Goal: Register for event/course: Sign up to attend an event or enroll in a course

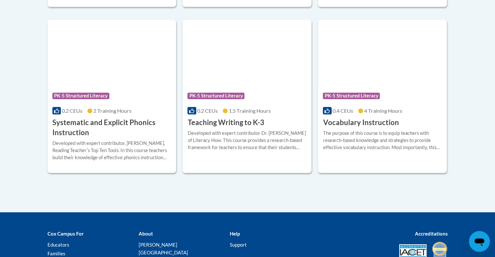
scroll to position [769, 0]
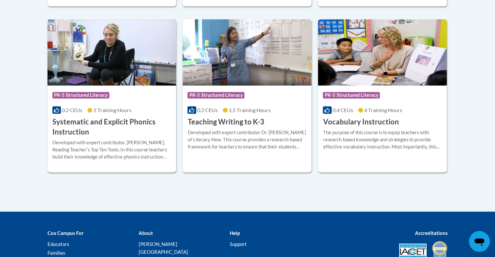
click at [107, 41] on img at bounding box center [112, 52] width 129 height 66
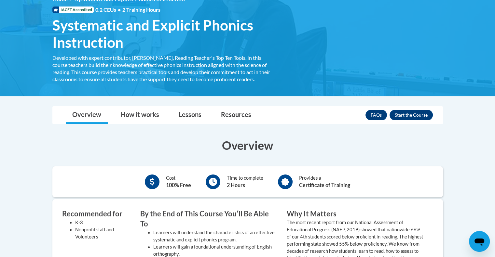
scroll to position [100, 0]
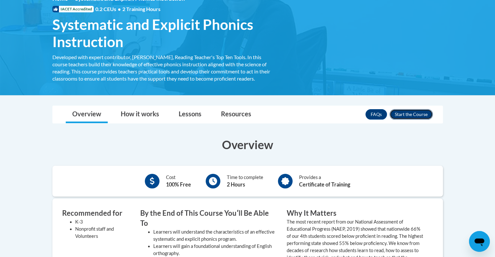
click at [410, 113] on button "Enroll" at bounding box center [411, 114] width 43 height 10
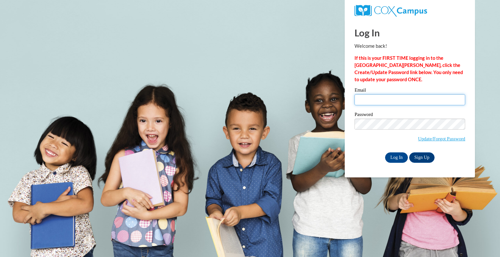
click at [369, 102] on input "Email" at bounding box center [409, 99] width 111 height 11
type input "sbecker@teachers.kusd.edu"
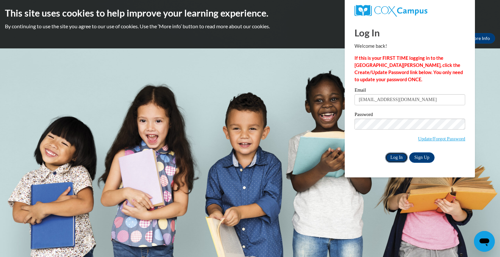
click at [400, 155] on input "Log In" at bounding box center [396, 158] width 23 height 10
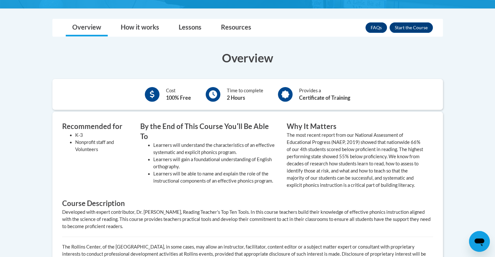
scroll to position [166, 0]
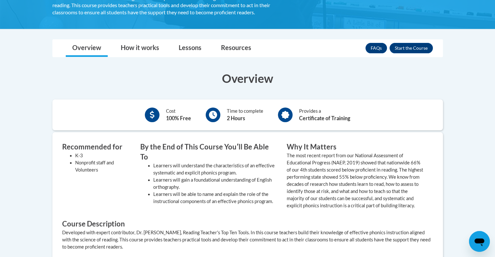
click at [406, 39] on nav "Toggle navigation Overview How it works Lessons Resources FAQs Enroll" at bounding box center [247, 48] width 391 height 18
click at [415, 51] on button "Enroll" at bounding box center [411, 48] width 43 height 10
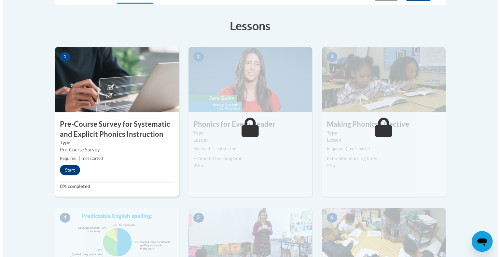
scroll to position [172, 0]
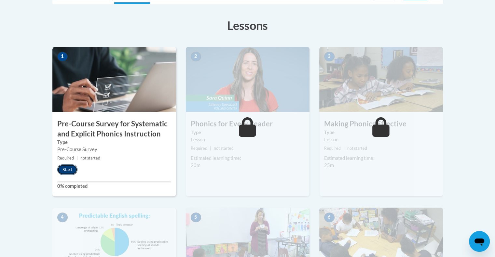
click at [68, 169] on button "Start" at bounding box center [67, 170] width 20 height 10
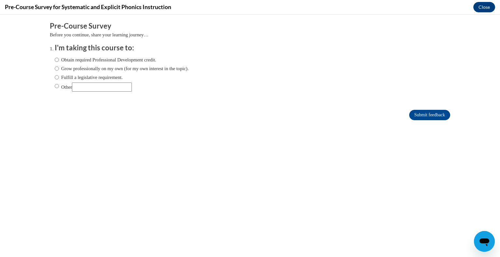
scroll to position [0, 0]
click at [55, 59] on input "Obtain required Professional Development credit." at bounding box center [57, 59] width 4 height 7
radio input "true"
click at [55, 59] on input "Obtain required Professional Development credit." at bounding box center [57, 59] width 4 height 7
click at [55, 76] on input "Fulfill a legislative requirement." at bounding box center [57, 77] width 4 height 7
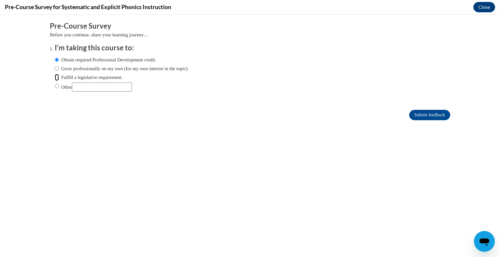
radio input "true"
click at [424, 116] on input "Submit feedback" at bounding box center [429, 115] width 41 height 10
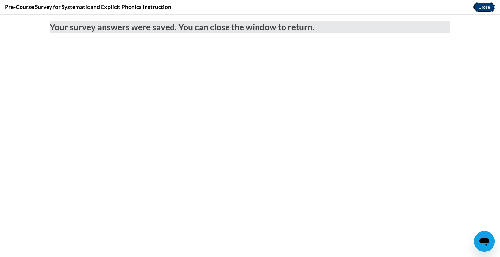
click at [482, 8] on button "Close" at bounding box center [484, 7] width 22 height 10
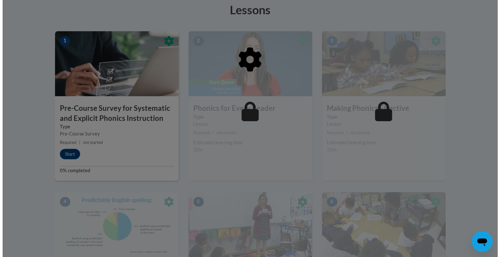
scroll to position [188, 0]
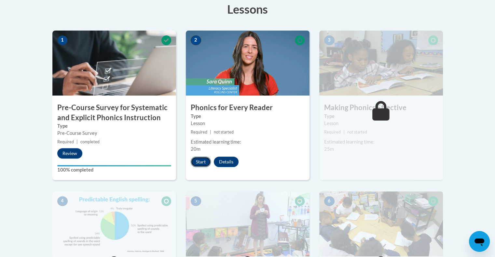
click at [198, 162] on button "Start" at bounding box center [201, 162] width 20 height 10
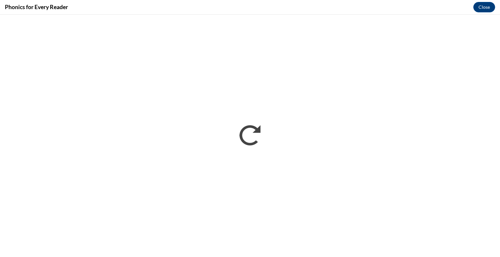
scroll to position [0, 0]
click at [487, 5] on button "Close" at bounding box center [484, 7] width 22 height 10
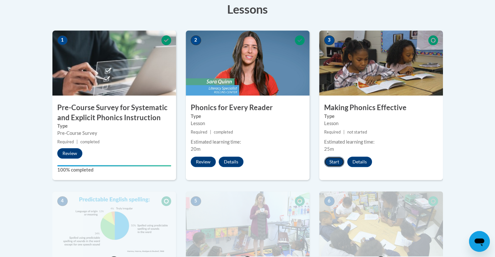
click at [337, 162] on button "Start" at bounding box center [334, 162] width 20 height 10
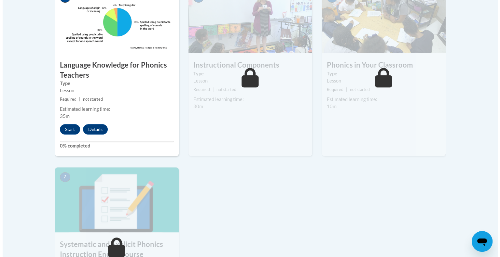
scroll to position [379, 0]
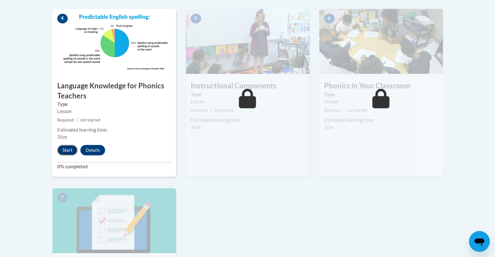
click at [66, 149] on button "Start" at bounding box center [67, 150] width 20 height 10
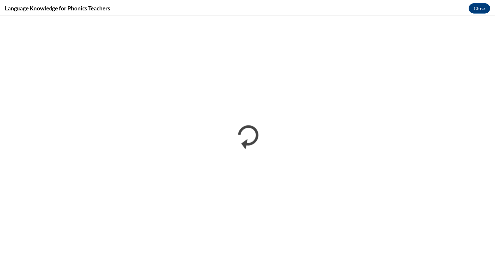
scroll to position [0, 0]
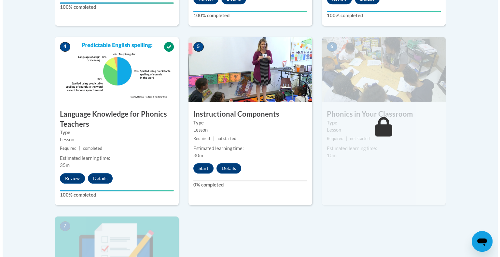
scroll to position [350, 0]
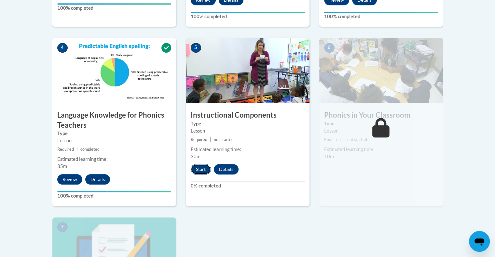
click at [200, 168] on button "Start" at bounding box center [201, 169] width 20 height 10
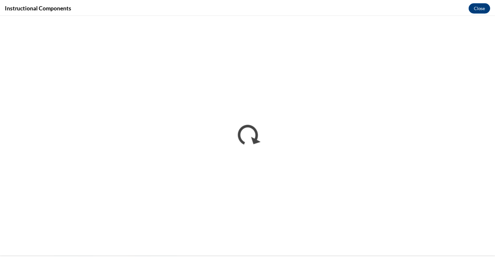
scroll to position [0, 0]
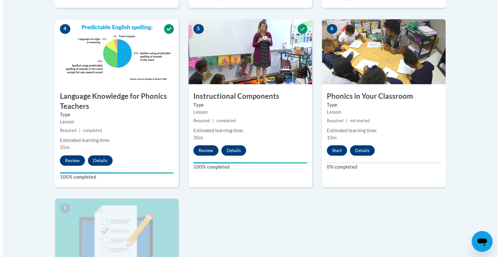
scroll to position [370, 0]
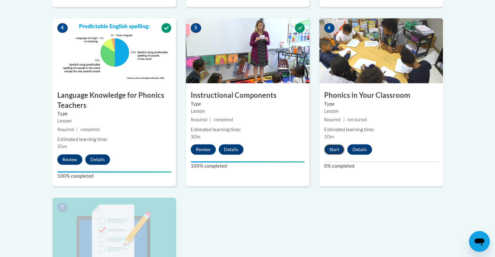
click at [334, 147] on button "Start" at bounding box center [334, 150] width 20 height 10
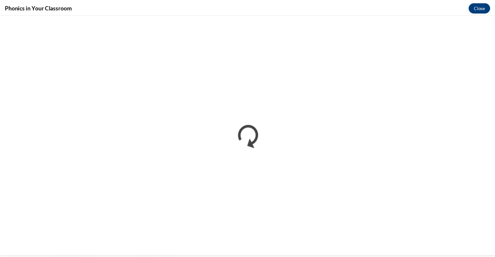
scroll to position [0, 0]
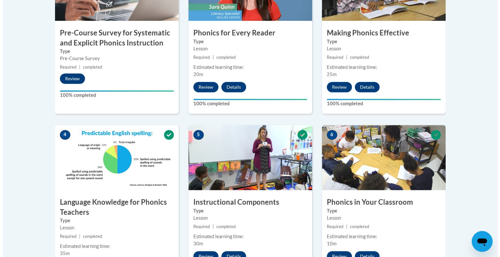
scroll to position [493, 0]
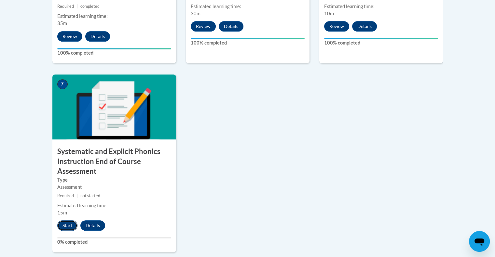
click at [72, 224] on button "Start" at bounding box center [67, 226] width 20 height 10
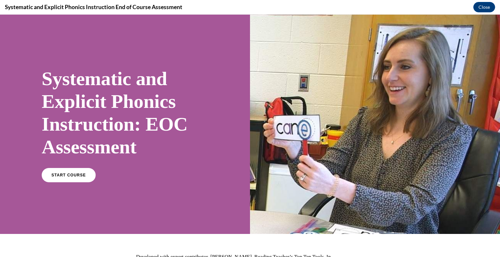
scroll to position [0, 0]
click at [70, 175] on span "START COURSE" at bounding box center [68, 175] width 36 height 5
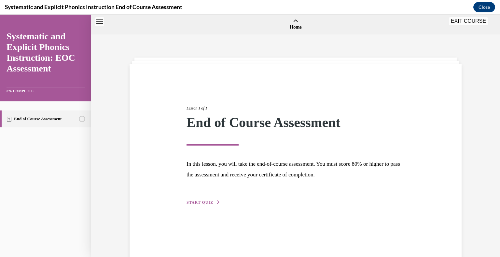
scroll to position [20, 0]
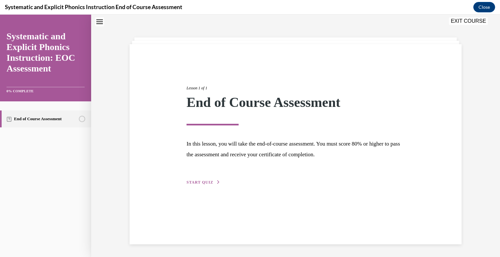
click at [197, 185] on span "START QUIZ" at bounding box center [199, 182] width 27 height 5
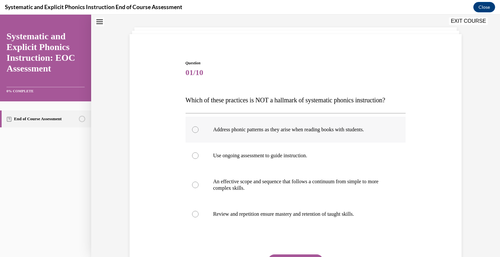
scroll to position [31, 0]
click at [216, 130] on p "Address phonic patterns as they arise when reading books with students." at bounding box center [301, 129] width 176 height 7
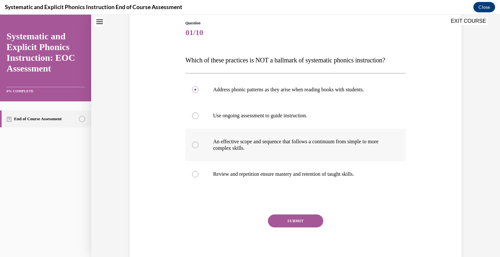
scroll to position [72, 0]
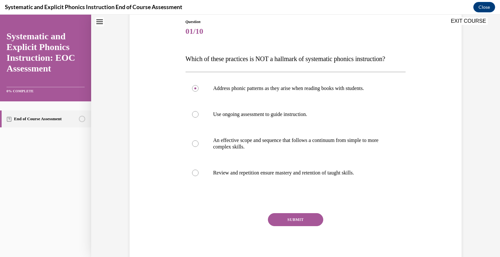
click at [278, 224] on button "SUBMIT" at bounding box center [295, 220] width 55 height 13
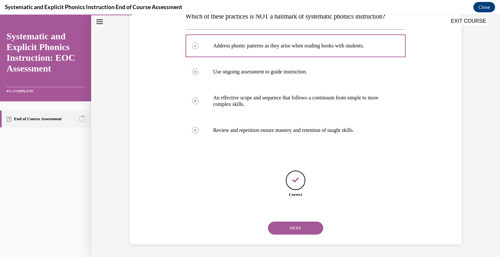
click at [281, 229] on button "NEXT" at bounding box center [295, 228] width 55 height 13
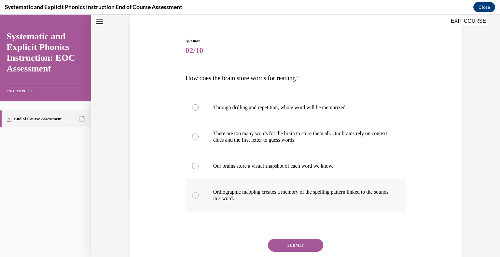
scroll to position [62, 0]
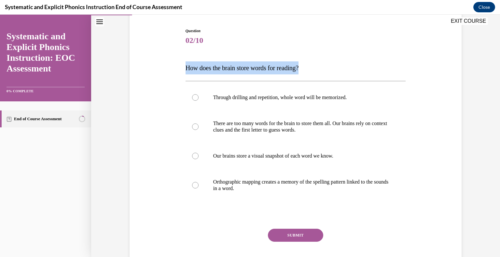
drag, startPoint x: 182, startPoint y: 67, endPoint x: 329, endPoint y: 63, distance: 147.2
click at [329, 63] on div "Question 02/10 How does the brain store words for reading? Through drilling and…" at bounding box center [296, 150] width 224 height 264
copy span "How does the brain store words for reading?"
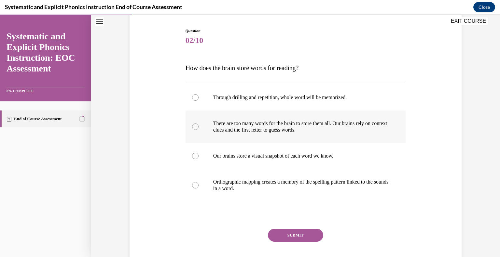
click at [187, 129] on div at bounding box center [296, 127] width 220 height 33
click at [198, 190] on div at bounding box center [296, 185] width 220 height 33
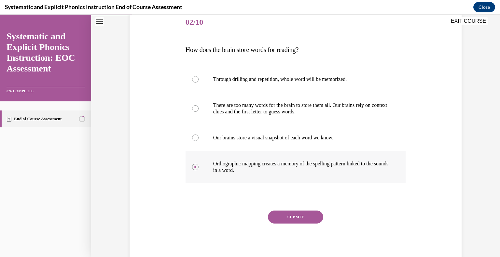
scroll to position [81, 0]
click at [296, 214] on button "SUBMIT" at bounding box center [295, 217] width 55 height 13
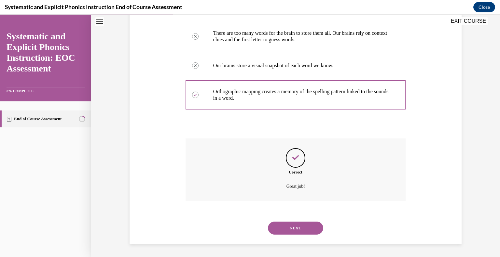
click at [283, 228] on button "NEXT" at bounding box center [295, 228] width 55 height 13
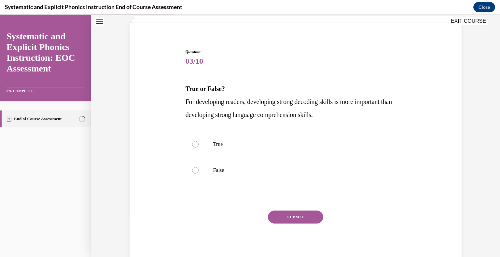
scroll to position [42, 0]
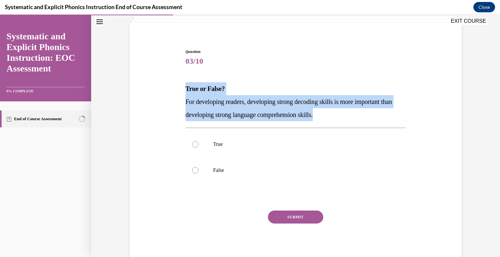
drag, startPoint x: 182, startPoint y: 88, endPoint x: 362, endPoint y: 117, distance: 182.1
click at [362, 117] on div "Question 03/10 True or False? For developing readers, developing strong decodin…" at bounding box center [296, 151] width 224 height 225
copy div "True or False? For developing readers, developing strong decoding skills is mor…"
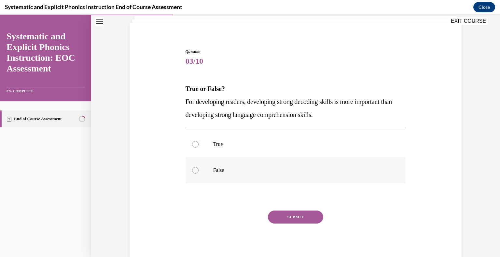
click at [198, 170] on div at bounding box center [296, 171] width 220 height 26
click at [292, 218] on button "SUBMIT" at bounding box center [295, 217] width 55 height 13
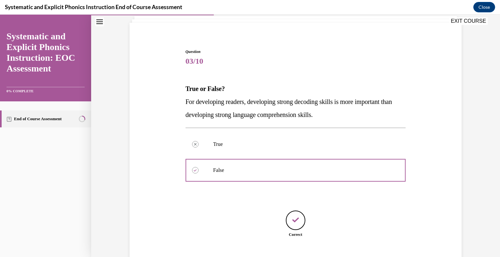
scroll to position [82, 0]
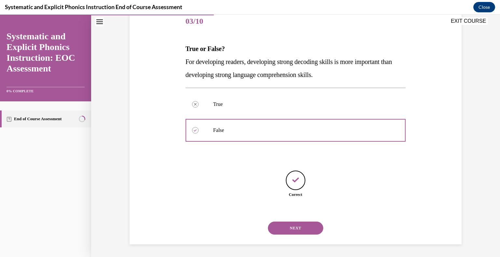
click at [298, 229] on button "NEXT" at bounding box center [295, 228] width 55 height 13
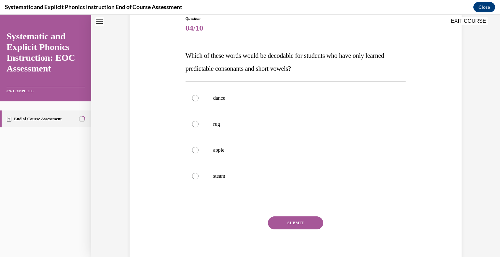
scroll to position [20, 0]
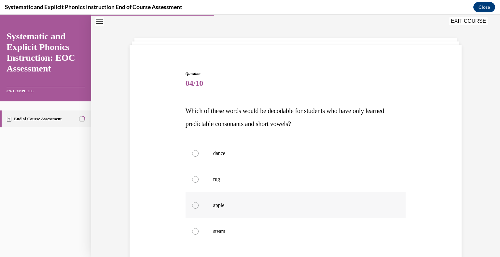
click at [192, 204] on div at bounding box center [195, 205] width 7 height 7
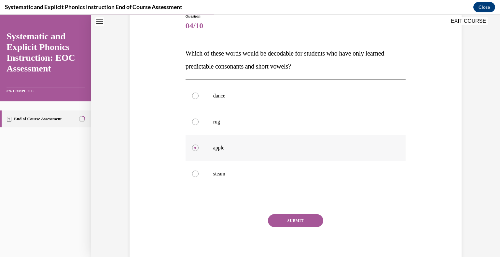
scroll to position [81, 0]
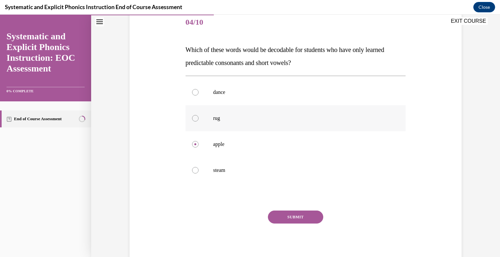
click at [194, 118] on div at bounding box center [195, 118] width 7 height 7
click at [301, 215] on button "SUBMIT" at bounding box center [295, 217] width 55 height 13
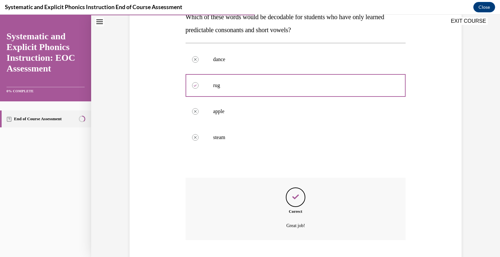
scroll to position [136, 0]
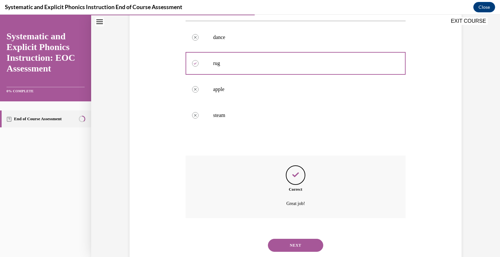
click at [286, 247] on button "NEXT" at bounding box center [295, 245] width 55 height 13
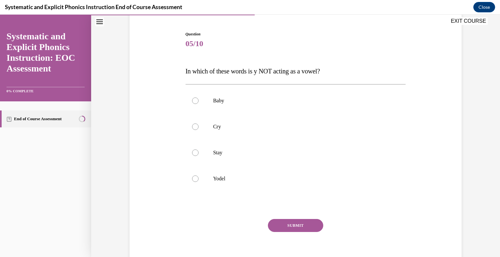
scroll to position [60, 0]
click at [191, 181] on div at bounding box center [296, 178] width 220 height 26
click at [297, 227] on button "SUBMIT" at bounding box center [295, 225] width 55 height 13
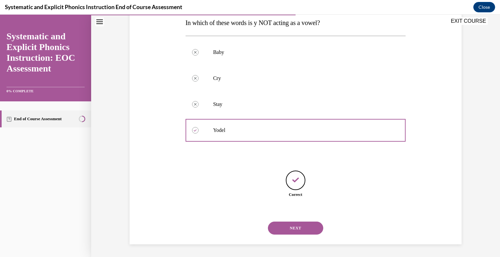
click at [285, 229] on button "NEXT" at bounding box center [295, 228] width 55 height 13
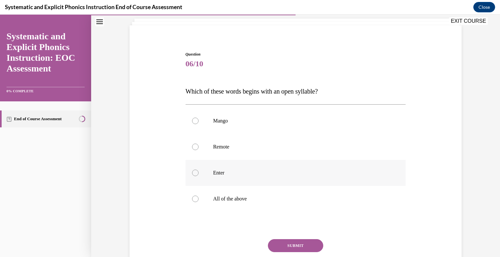
scroll to position [39, 0]
click at [193, 173] on div at bounding box center [195, 173] width 7 height 7
click at [296, 245] on button "SUBMIT" at bounding box center [295, 245] width 55 height 13
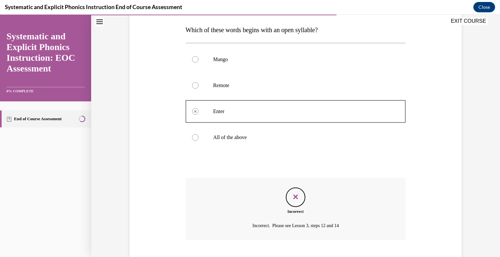
scroll to position [120, 0]
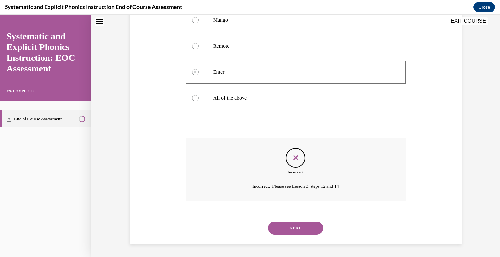
click at [290, 225] on button "NEXT" at bounding box center [295, 228] width 55 height 13
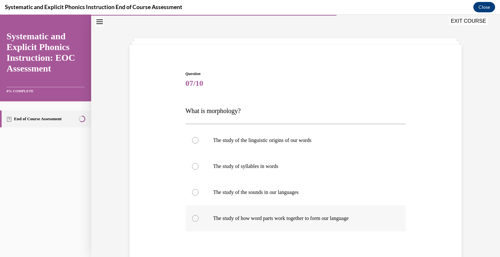
drag, startPoint x: 195, startPoint y: 217, endPoint x: 191, endPoint y: 220, distance: 4.6
click at [192, 220] on div at bounding box center [195, 218] width 7 height 7
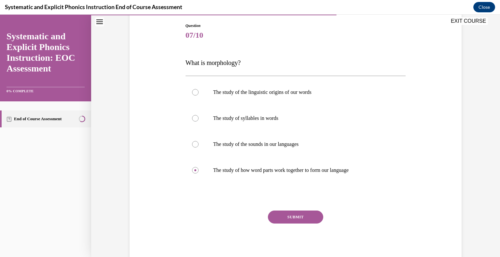
click at [288, 212] on button "SUBMIT" at bounding box center [295, 217] width 55 height 13
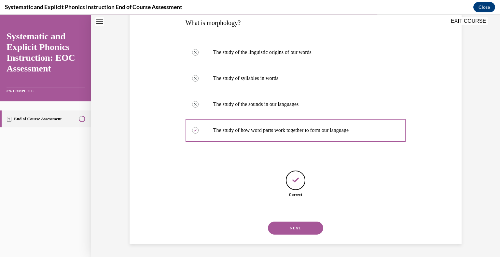
click at [298, 230] on button "NEXT" at bounding box center [295, 228] width 55 height 13
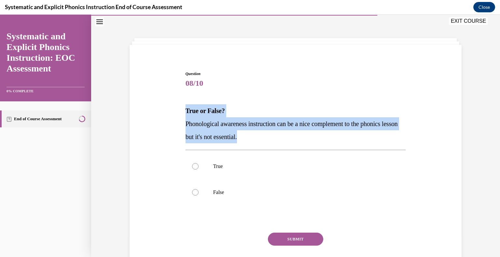
drag, startPoint x: 184, startPoint y: 110, endPoint x: 284, endPoint y: 136, distance: 103.6
click at [284, 136] on div "True or False? Phonological awareness instruction can be a nice complement to t…" at bounding box center [296, 123] width 220 height 39
copy div "True or False? Phonological awareness instruction can be a nice complement to t…"
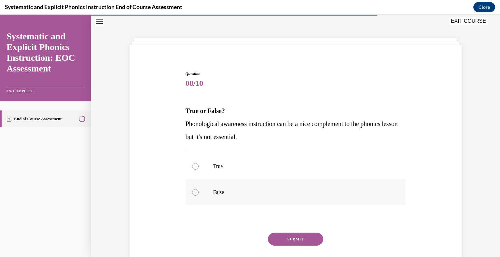
click at [195, 191] on div at bounding box center [195, 192] width 7 height 7
click at [290, 238] on button "SUBMIT" at bounding box center [295, 239] width 55 height 13
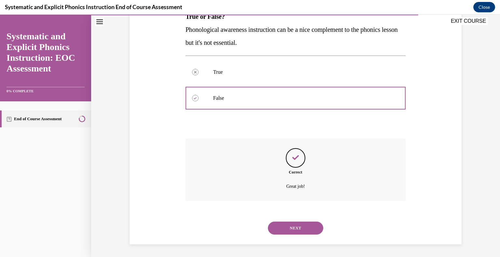
click at [302, 225] on button "NEXT" at bounding box center [295, 228] width 55 height 13
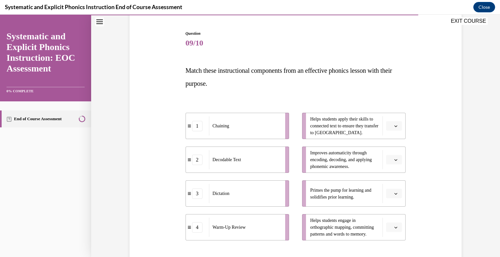
scroll to position [60, 0]
drag, startPoint x: 252, startPoint y: 233, endPoint x: 270, endPoint y: 195, distance: 42.7
click at [270, 195] on div "Warm-Up Review" at bounding box center [263, 188] width 72 height 19
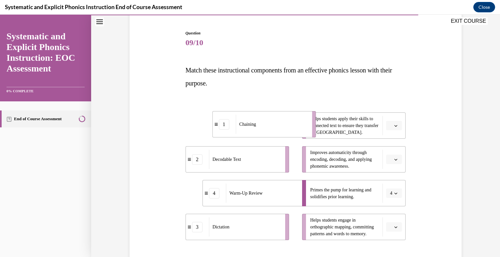
drag, startPoint x: 245, startPoint y: 122, endPoint x: 272, endPoint y: 121, distance: 27.0
click at [272, 121] on div "Chaining" at bounding box center [272, 124] width 72 height 19
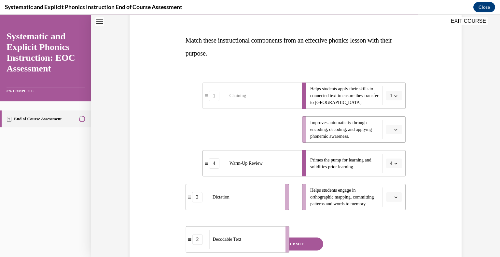
scroll to position [99, 0]
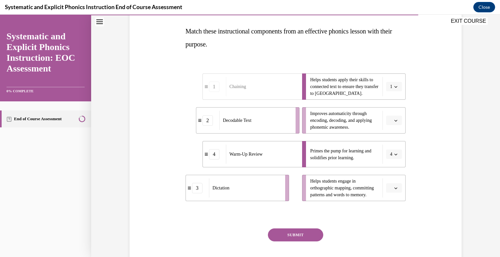
drag, startPoint x: 230, startPoint y: 167, endPoint x: 241, endPoint y: 125, distance: 43.7
click at [241, 125] on div "Decodable Text" at bounding box center [255, 120] width 72 height 19
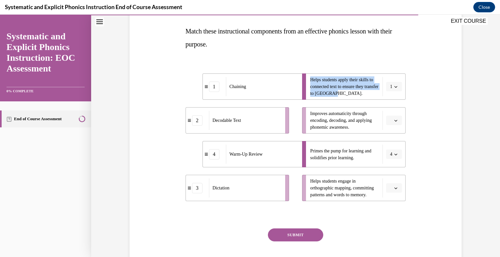
drag, startPoint x: 307, startPoint y: 77, endPoint x: 348, endPoint y: 95, distance: 44.4
click at [348, 95] on span "Helps students apply their skills to connected text to ensure they transfer to …" at bounding box center [344, 86] width 69 height 21
copy span "Helps students apply their skills to connected text to ensure they transfer to …"
drag, startPoint x: 245, startPoint y: 127, endPoint x: 266, endPoint y: 91, distance: 41.9
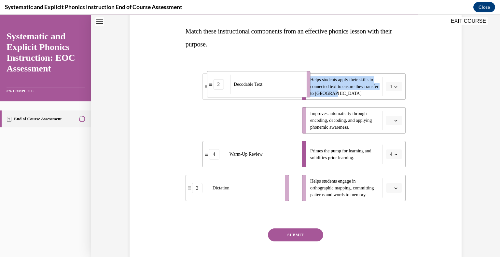
click at [266, 91] on div "Decodable Text" at bounding box center [266, 84] width 72 height 19
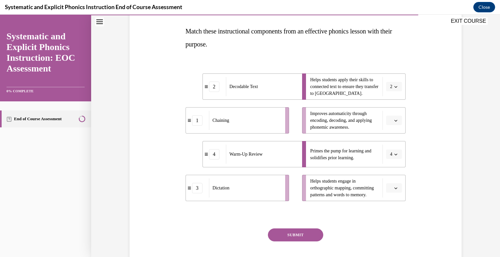
click at [352, 126] on span "Improves automaticity through encoding, decoding, and applying phonemic awarene…" at bounding box center [344, 120] width 69 height 21
drag, startPoint x: 354, startPoint y: 127, endPoint x: 304, endPoint y: 109, distance: 52.6
click at [304, 109] on li "Improves automaticity through encoding, decoding, and applying phonemic awarene…" at bounding box center [353, 120] width 103 height 26
copy span "Improves automaticity through encoding, decoding, and applying phonemic awarene…"
drag, startPoint x: 372, startPoint y: 194, endPoint x: 306, endPoint y: 178, distance: 67.5
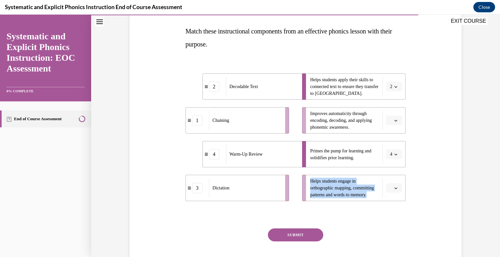
click at [306, 178] on li "Helps students engage in orthographic mapping, committing patterns and words to…" at bounding box center [353, 188] width 103 height 26
copy span "Helps students engage in orthographic mapping, committing patterns and words to…"
drag, startPoint x: 272, startPoint y: 82, endPoint x: 271, endPoint y: 117, distance: 34.8
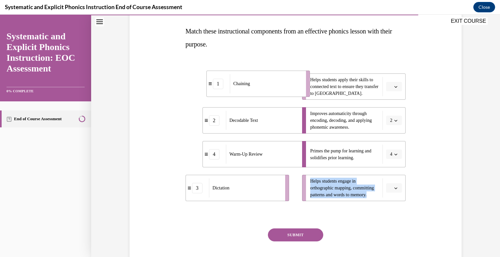
drag, startPoint x: 247, startPoint y: 86, endPoint x: 270, endPoint y: 85, distance: 22.5
click at [270, 85] on div "Chaining" at bounding box center [266, 83] width 72 height 19
drag, startPoint x: 254, startPoint y: 121, endPoint x: 258, endPoint y: 123, distance: 4.4
click at [258, 123] on span "Decodable Text" at bounding box center [248, 124] width 29 height 7
drag, startPoint x: 249, startPoint y: 193, endPoint x: 265, endPoint y: 192, distance: 16.0
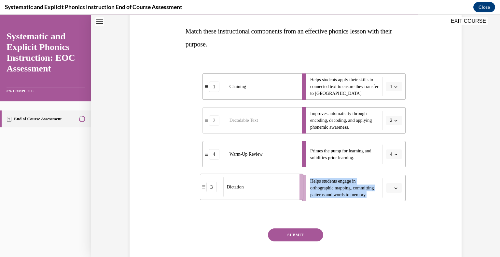
click at [265, 192] on div "Dictation" at bounding box center [259, 187] width 72 height 19
click at [359, 184] on span "Helps students engage in orthographic mapping, committing patterns and words to…" at bounding box center [344, 188] width 69 height 21
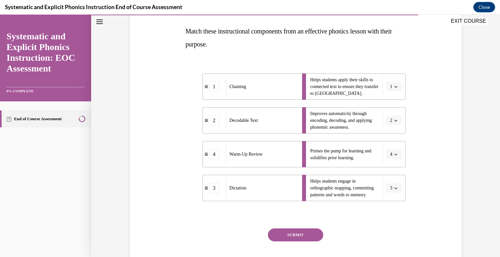
click at [287, 232] on button "SUBMIT" at bounding box center [295, 235] width 55 height 13
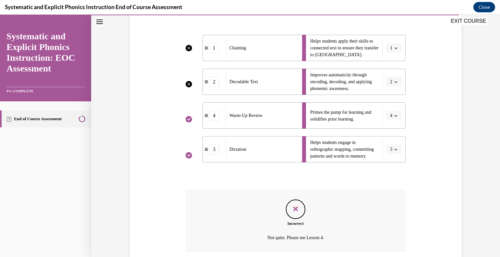
scroll to position [138, 0]
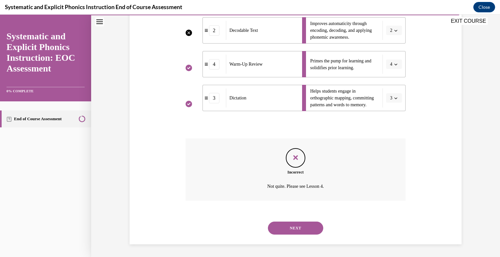
click at [302, 226] on button "NEXT" at bounding box center [295, 228] width 55 height 13
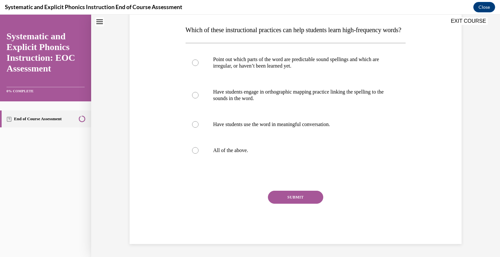
scroll to position [20, 0]
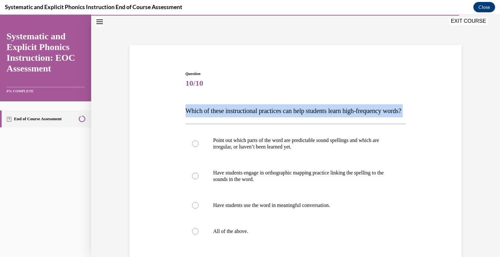
drag, startPoint x: 214, startPoint y: 126, endPoint x: 180, endPoint y: 109, distance: 38.7
click at [180, 109] on div "Question 10/10 Which of these instructional practices can help students learn h…" at bounding box center [295, 188] width 335 height 274
copy p "Which of these instructional practices can help students learn high-frequency w…"
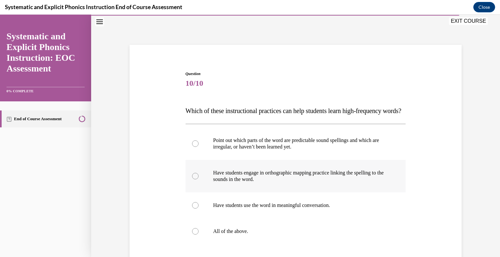
click at [301, 183] on p "Have students engage in orthographic mapping practice linking the spelling to t…" at bounding box center [301, 176] width 176 height 13
click at [227, 235] on p "All of the above." at bounding box center [301, 231] width 176 height 7
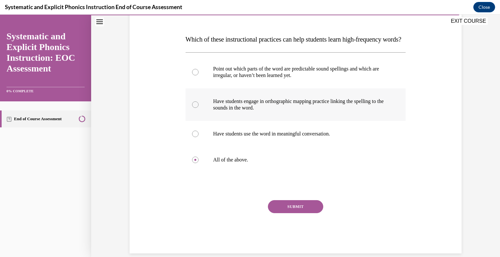
scroll to position [92, 0]
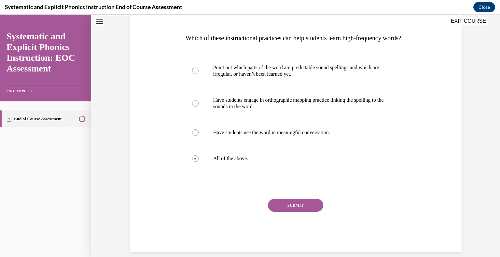
click at [290, 212] on button "SUBMIT" at bounding box center [295, 205] width 55 height 13
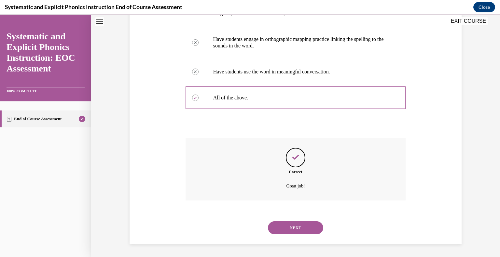
click at [289, 229] on button "NEXT" at bounding box center [295, 228] width 55 height 13
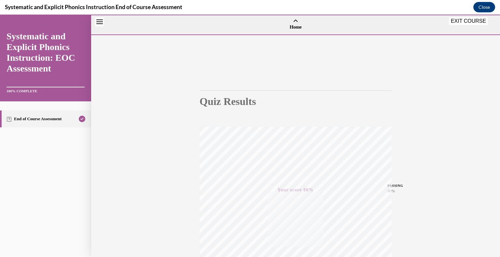
scroll to position [90, 0]
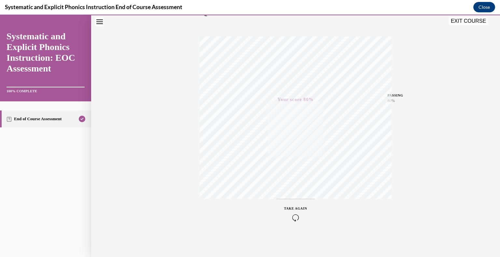
click at [471, 16] on div "EXIT COURSE" at bounding box center [292, 22] width 402 height 14
drag, startPoint x: 471, startPoint y: 21, endPoint x: 484, endPoint y: 34, distance: 19.1
click at [471, 21] on button "EXIT COURSE" at bounding box center [468, 21] width 39 height 8
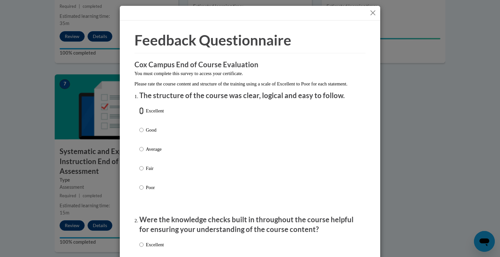
click at [140, 115] on input "Excellent" at bounding box center [141, 110] width 4 height 7
radio input "true"
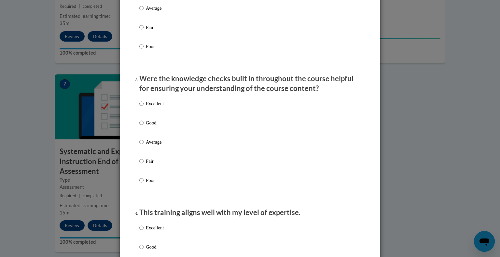
scroll to position [150, 0]
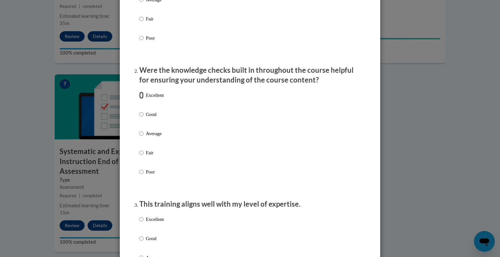
click at [140, 99] on input "Excellent" at bounding box center [141, 95] width 4 height 7
radio input "true"
click at [139, 223] on input "Excellent" at bounding box center [141, 219] width 4 height 7
radio input "true"
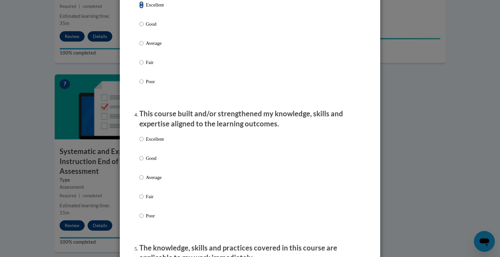
scroll to position [385, 0]
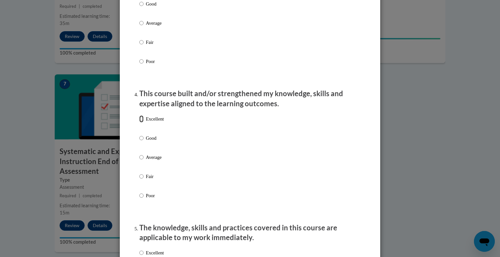
click at [140, 123] on input "Excellent" at bounding box center [141, 119] width 4 height 7
radio input "true"
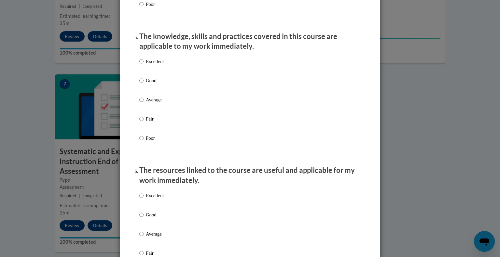
scroll to position [581, 0]
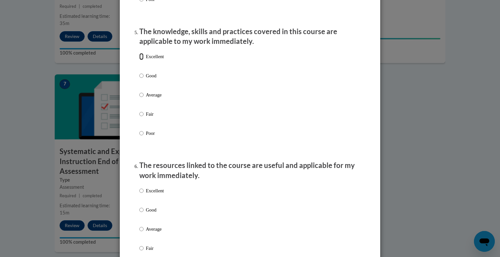
click at [139, 60] on input "Excellent" at bounding box center [141, 56] width 4 height 7
radio input "true"
click at [140, 195] on input "Excellent" at bounding box center [141, 190] width 4 height 7
radio input "true"
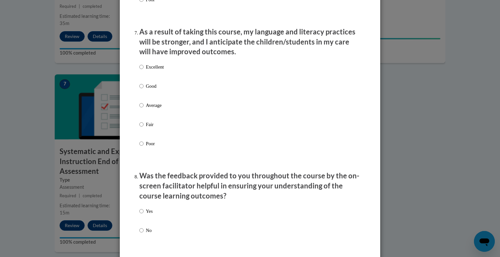
scroll to position [853, 0]
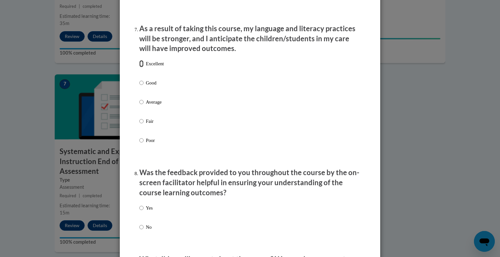
click at [139, 67] on input "Excellent" at bounding box center [141, 63] width 4 height 7
radio input "true"
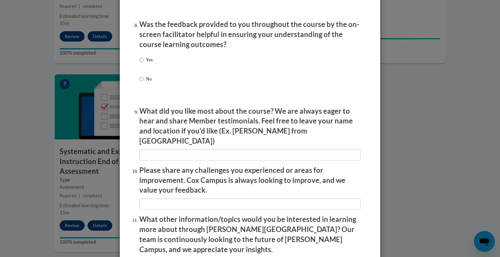
scroll to position [1001, 0]
click at [139, 63] on input "Yes" at bounding box center [141, 59] width 4 height 7
radio input "true"
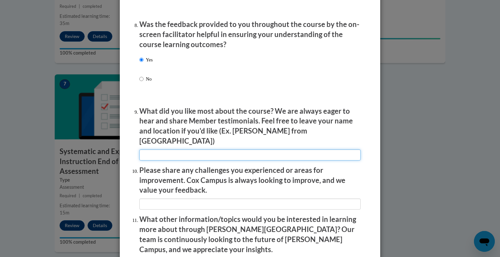
click at [173, 150] on input "textbox" at bounding box center [249, 155] width 221 height 11
type input "The speaker spoke clearly and concisely."
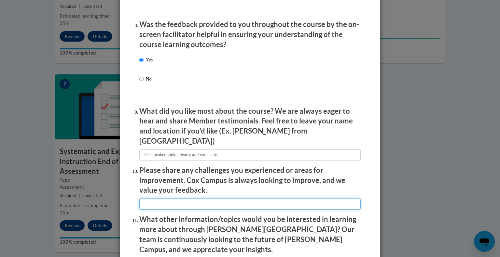
click at [167, 201] on input "textbox" at bounding box center [249, 204] width 221 height 11
type input "l"
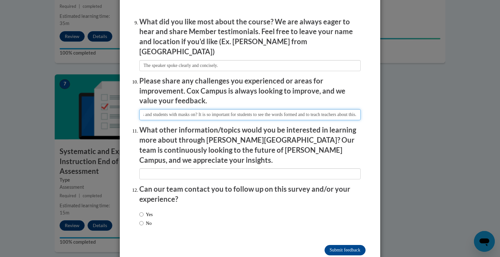
scroll to position [1092, 0]
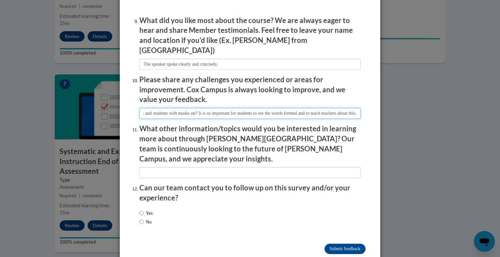
type input "Why would you still show videos with teachers and students with masks on? It is…"
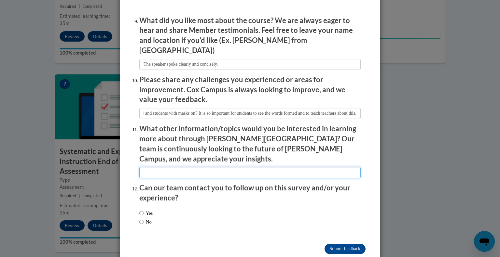
click at [169, 167] on input "textbox" at bounding box center [249, 172] width 221 height 11
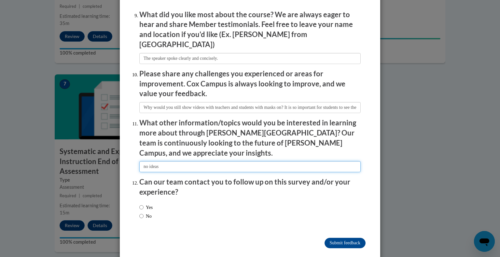
type input "no ideas"
click at [139, 213] on input "No" at bounding box center [141, 216] width 4 height 7
radio input "true"
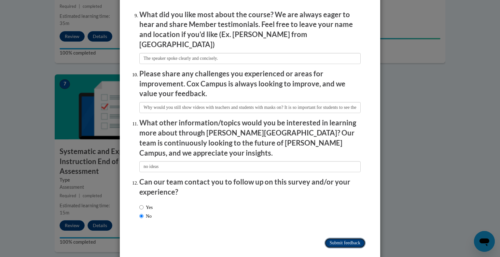
click at [351, 238] on input "Submit feedback" at bounding box center [344, 243] width 41 height 10
